Goal: Task Accomplishment & Management: Use online tool/utility

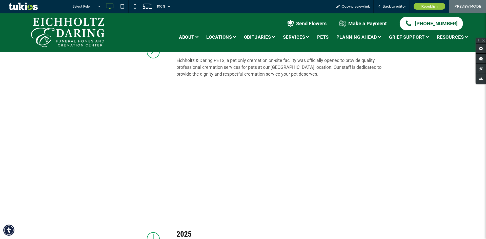
scroll to position [886, 0]
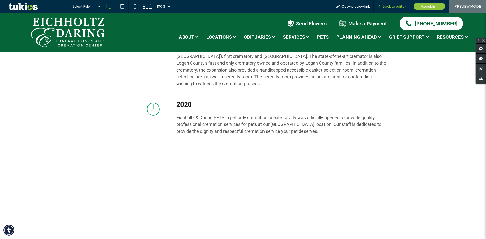
click at [393, 9] on div "Back to editor" at bounding box center [392, 6] width 36 height 13
drag, startPoint x: 398, startPoint y: 6, endPoint x: 375, endPoint y: 2, distance: 23.1
click at [398, 6] on span "Back to editor" at bounding box center [394, 6] width 23 height 4
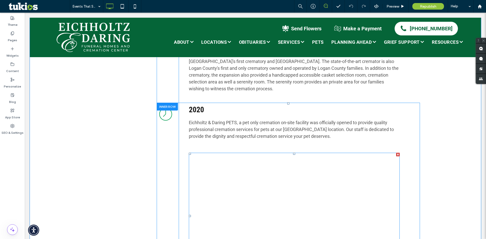
click at [246, 153] on ul at bounding box center [294, 216] width 211 height 127
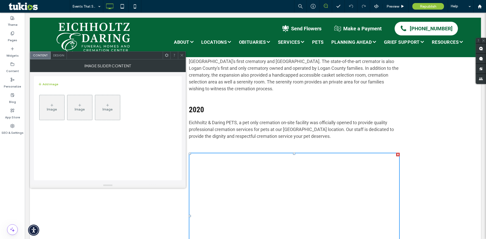
click at [396, 153] on div at bounding box center [398, 155] width 4 height 4
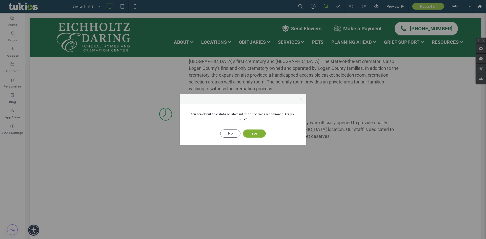
click at [256, 133] on button "Yes" at bounding box center [254, 134] width 23 height 8
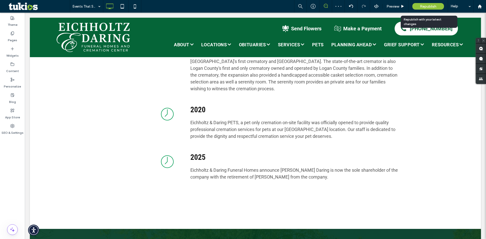
click at [429, 8] on span "Republish" at bounding box center [428, 6] width 16 height 4
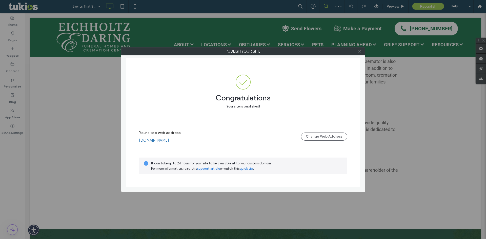
click at [359, 50] on icon at bounding box center [360, 51] width 4 height 4
